Goal: Use online tool/utility

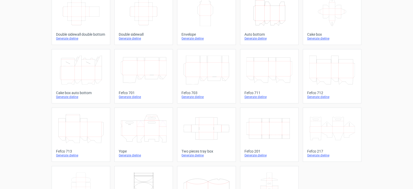
scroll to position [31, 0]
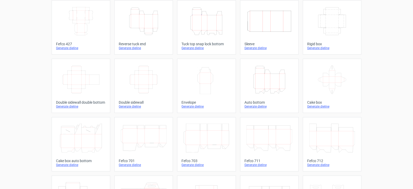
click at [133, 26] on icon "Height Depth Width" at bounding box center [144, 21] width 46 height 29
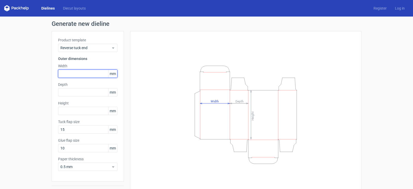
click at [85, 75] on input "text" at bounding box center [87, 73] width 59 height 8
type input "45"
click at [85, 75] on input "45" at bounding box center [87, 73] width 59 height 8
type input "160"
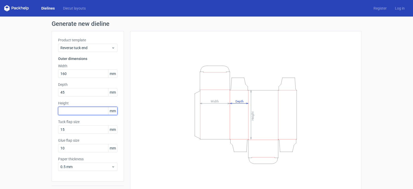
click at [88, 110] on input "text" at bounding box center [87, 111] width 59 height 8
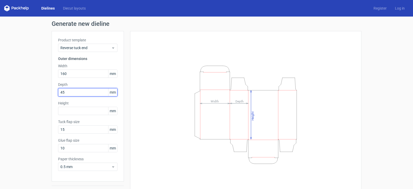
drag, startPoint x: 79, startPoint y: 92, endPoint x: 26, endPoint y: 89, distance: 53.5
click at [26, 89] on div "Generate new dieline Product template Reverse tuck end Outer dimensions Width 1…" at bounding box center [206, 109] width 413 height 185
type input "30"
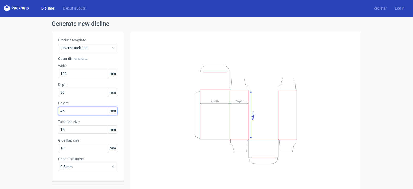
type input "45"
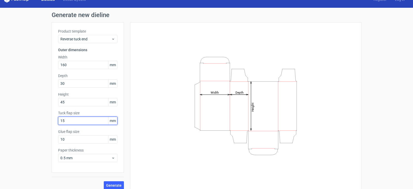
scroll to position [13, 0]
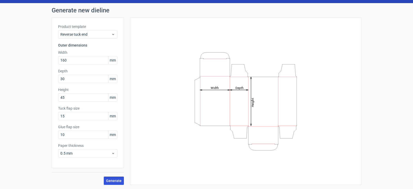
click at [111, 180] on span "Generate" at bounding box center [113, 181] width 15 height 4
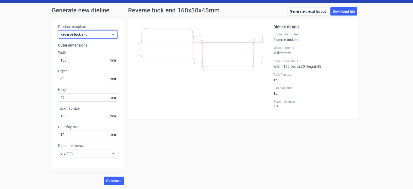
click at [80, 34] on span "Reverse tuck end" at bounding box center [85, 34] width 51 height 5
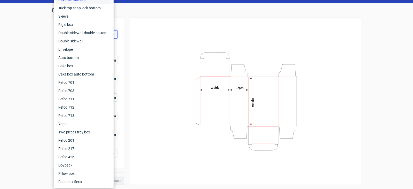
click at [142, 35] on div "Height Depth Width" at bounding box center [245, 101] width 218 height 154
